Goal: Find specific page/section: Find specific page/section

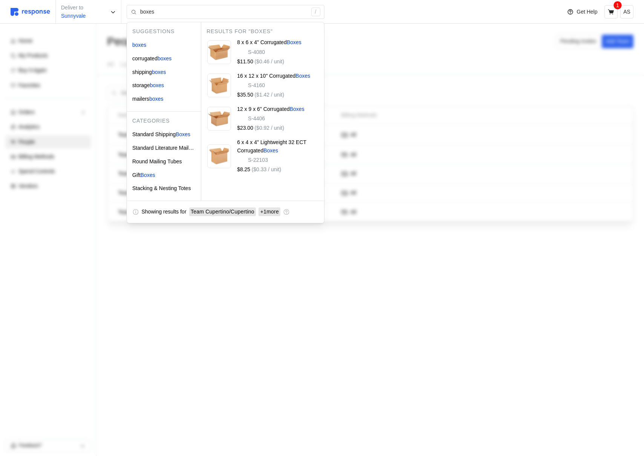
type input "boxes"
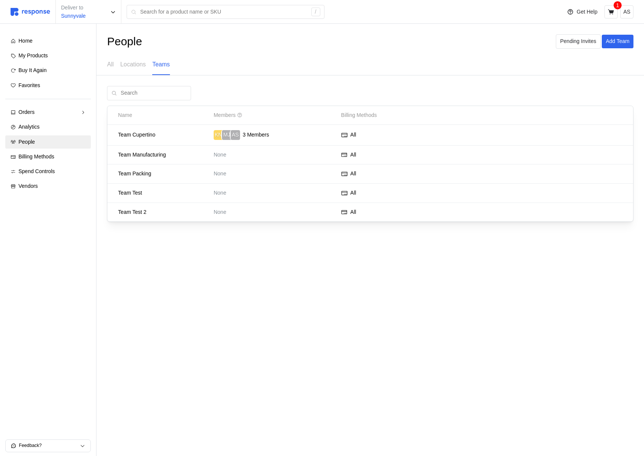
click at [275, 315] on main "People Pending Invites Add Team All Locations Teams Name Members Billing Method…" at bounding box center [322, 228] width 644 height 456
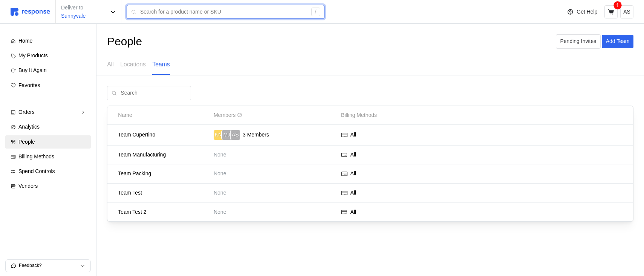
click at [156, 15] on input "text" at bounding box center [223, 12] width 167 height 14
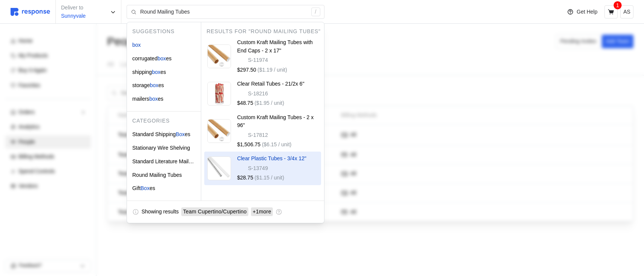
type input "box"
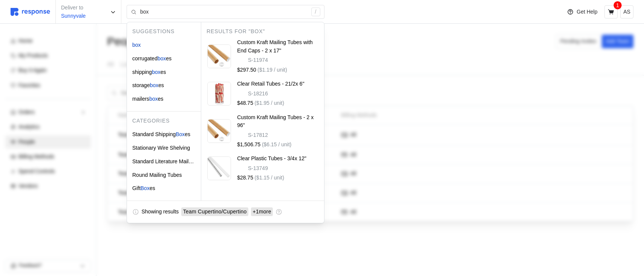
click at [208, 246] on div "People Pending Invites Add Team All Locations Teams Name Members Billing Method…" at bounding box center [370, 139] width 548 height 230
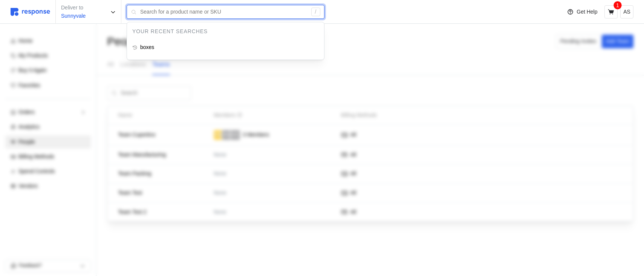
click at [157, 9] on input "text" at bounding box center [223, 12] width 167 height 14
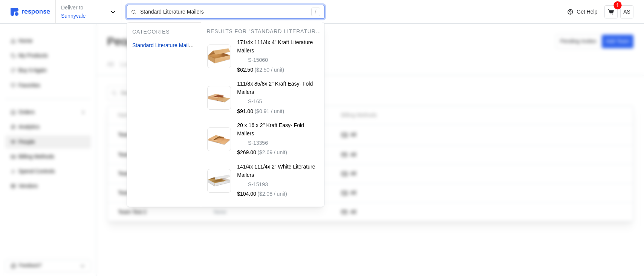
click at [201, 11] on input "Standard Literature Mailers" at bounding box center [223, 12] width 167 height 14
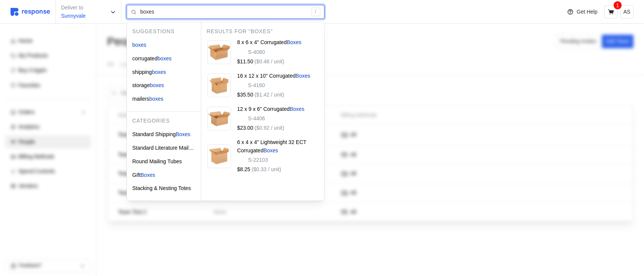
type input "boxes"
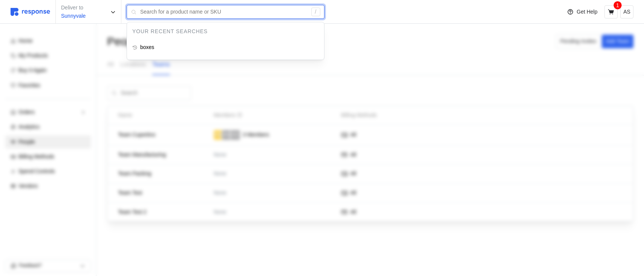
click at [171, 10] on input "text" at bounding box center [223, 12] width 167 height 14
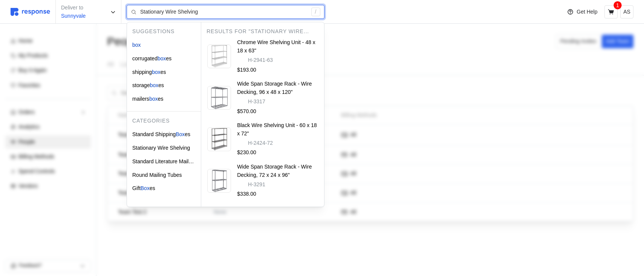
type input "Stationary Wire Shelving"
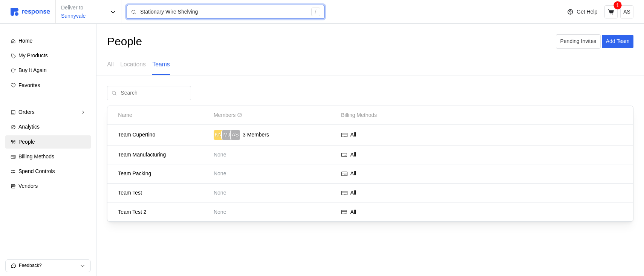
click at [201, 15] on input "Stationary Wire Shelving" at bounding box center [223, 12] width 167 height 14
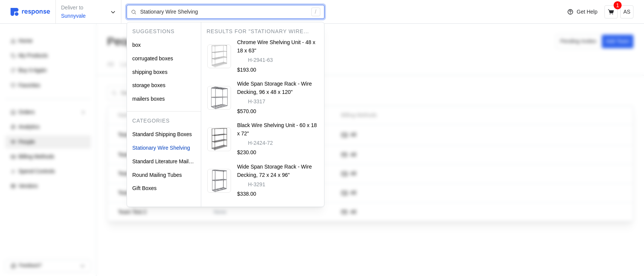
click at [201, 15] on input "Stationary Wire Shelving" at bounding box center [223, 12] width 167 height 14
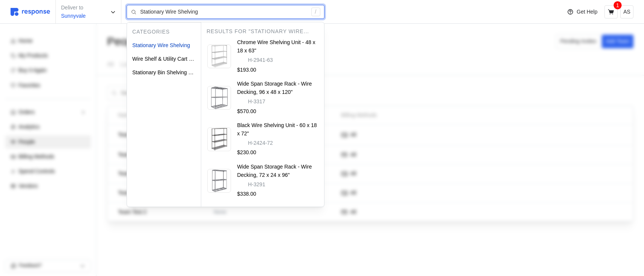
click at [201, 15] on input "Stationary Wire Shelving" at bounding box center [223, 12] width 167 height 14
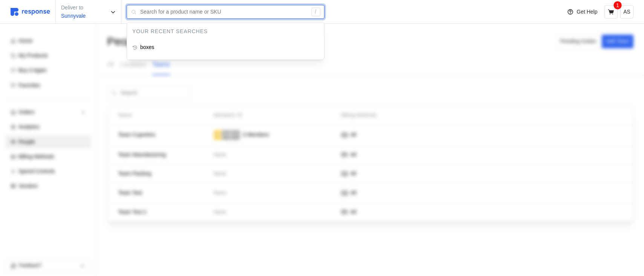
click at [241, 12] on input "text" at bounding box center [223, 12] width 167 height 14
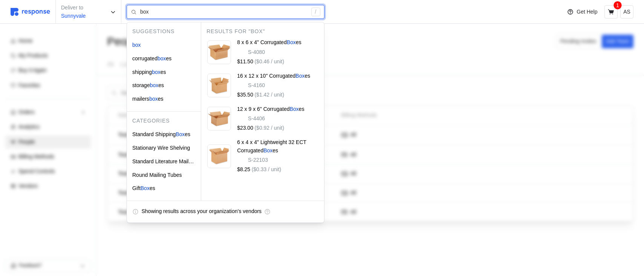
type input "box"
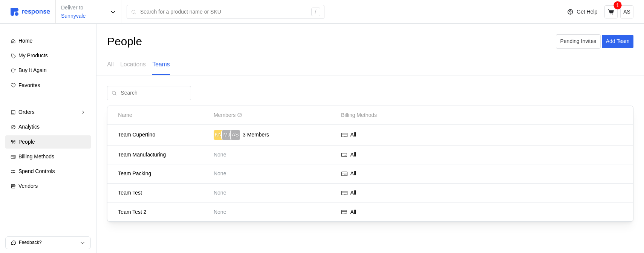
click at [43, 193] on div "Home My Products Buy It Again Favorites Orders Needs Review Processing Complete…" at bounding box center [48, 114] width 107 height 180
click at [45, 187] on div "Vendors" at bounding box center [51, 186] width 67 height 8
